Goal: Information Seeking & Learning: Check status

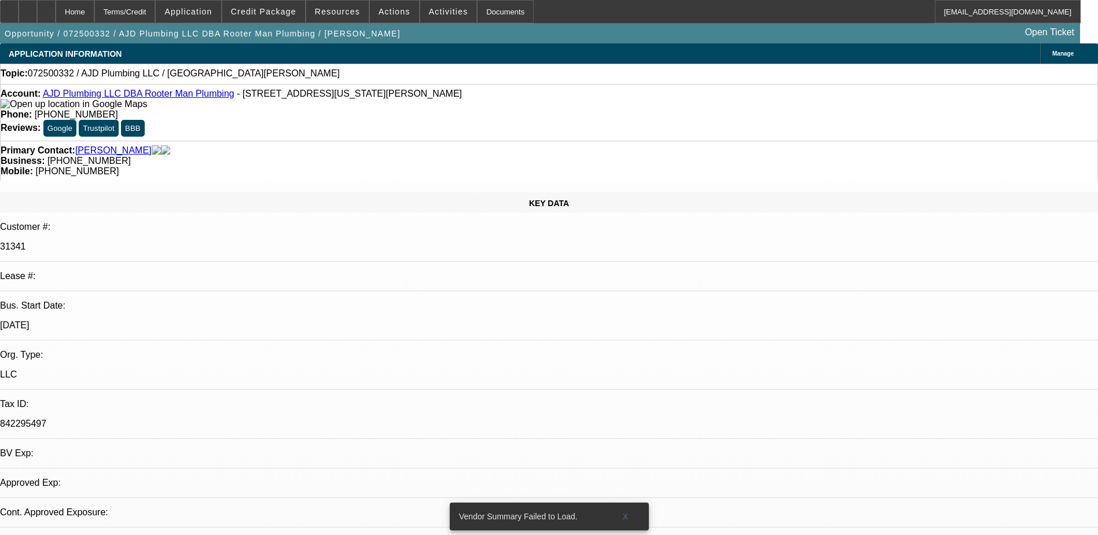
select select "0"
select select "2"
select select "0.1"
select select "1"
select select "2"
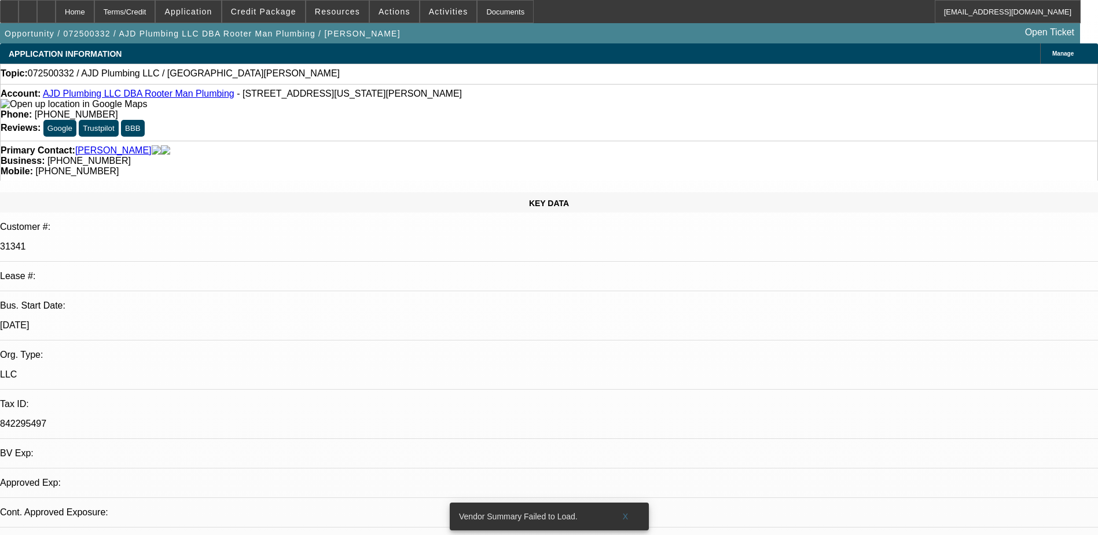
select select "4"
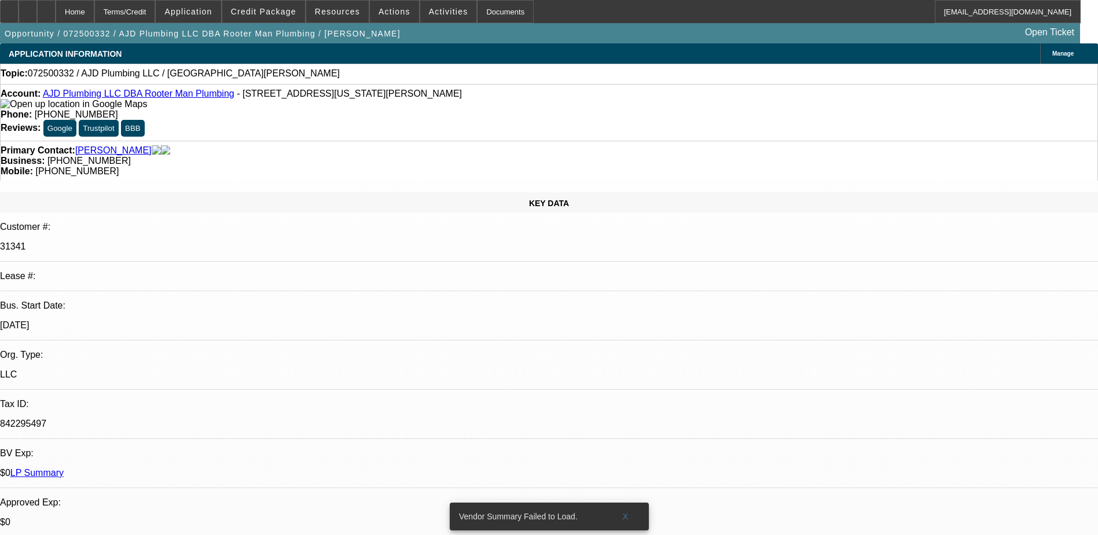
scroll to position [5, 0]
drag, startPoint x: 906, startPoint y: 238, endPoint x: 887, endPoint y: 274, distance: 41.2
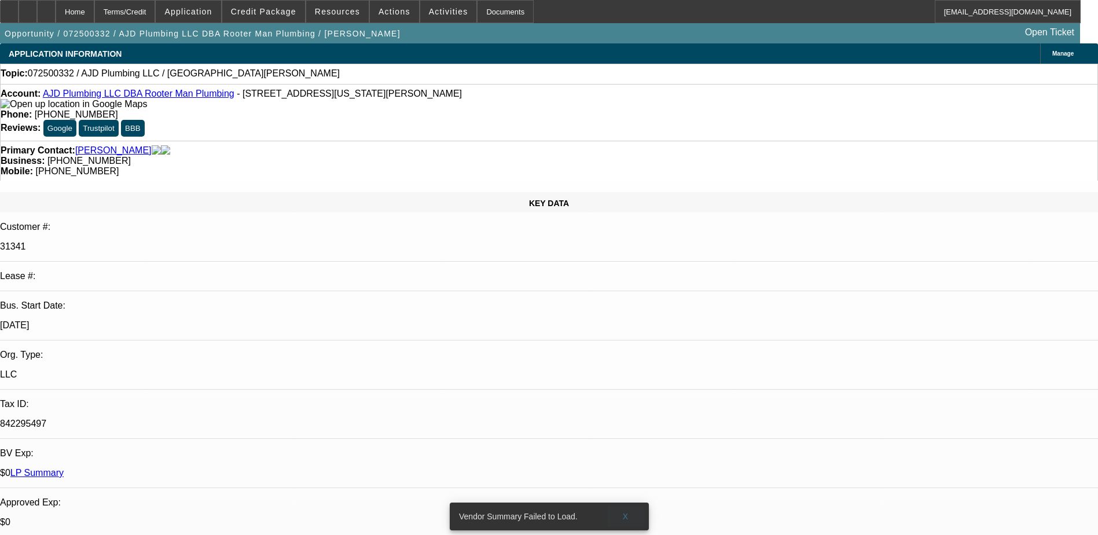
click at [629, 364] on span at bounding box center [625, 517] width 37 height 28
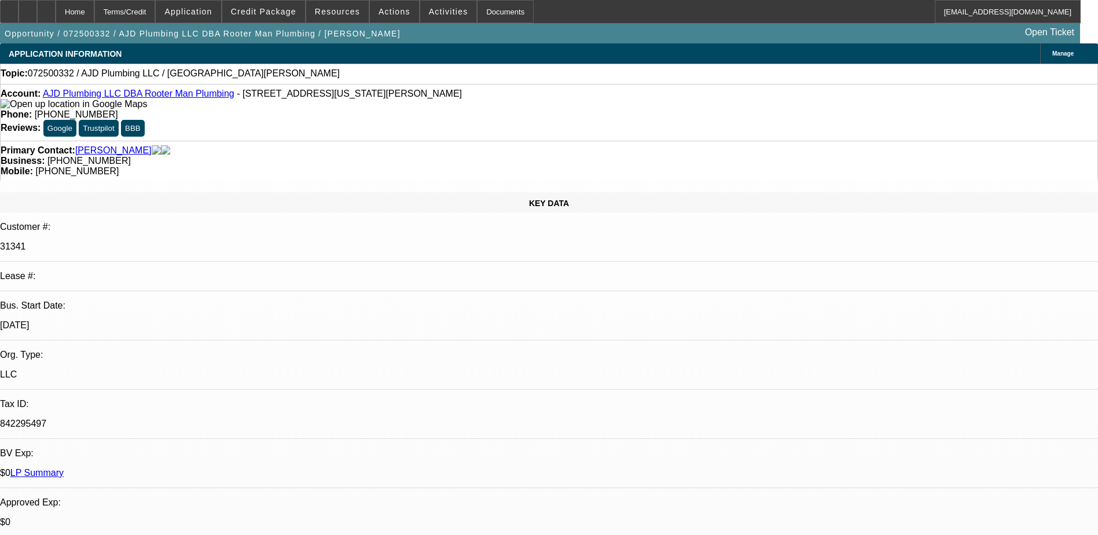
scroll to position [193, 0]
